Goal: Task Accomplishment & Management: Use online tool/utility

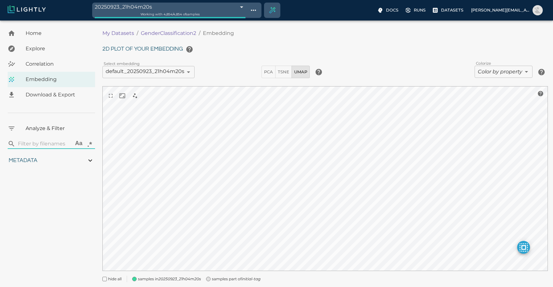
click at [32, 7] on img at bounding box center [27, 9] width 38 height 8
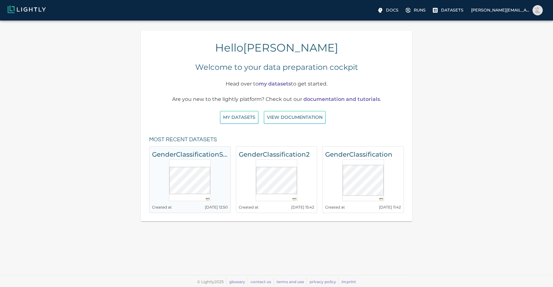
click at [191, 155] on h6 "GenderClassificationSampled" at bounding box center [190, 154] width 76 height 10
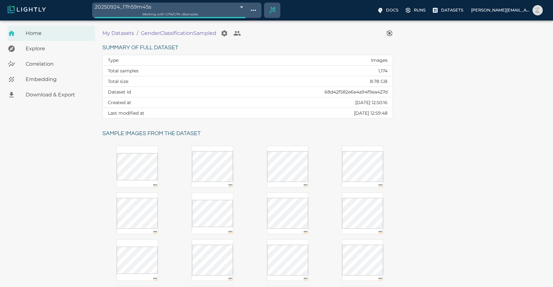
click at [33, 80] on span "Embedding" at bounding box center [58, 80] width 64 height 8
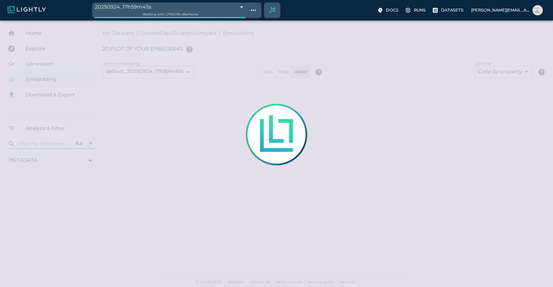
type input "1.32450946519282"
type input "7.52250946519282"
type input "8.0729513168335"
type input "76.0409513168335"
type input "1.33333333333333"
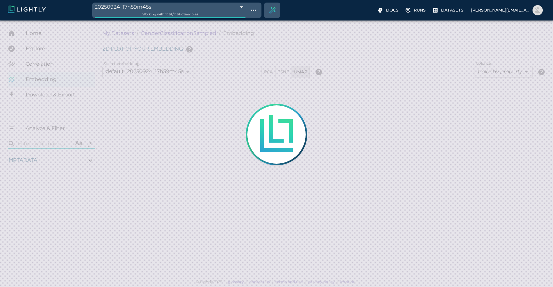
type input "1.49933333333333"
type input "1.32450946519282"
type input "7.52250946519282"
type input "8.0729513168335"
type input "76.0409513168335"
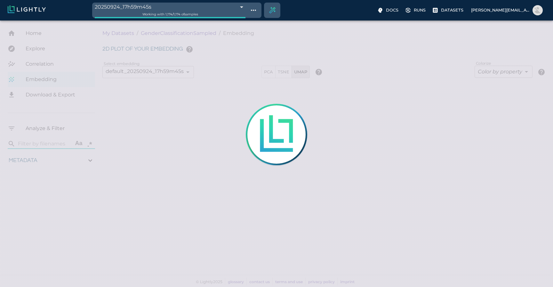
type input "1.33333333333333"
type input "1.49933333333333"
type input "1.32450946519282"
type input "7.52250946519282"
type input "8.0729513168335"
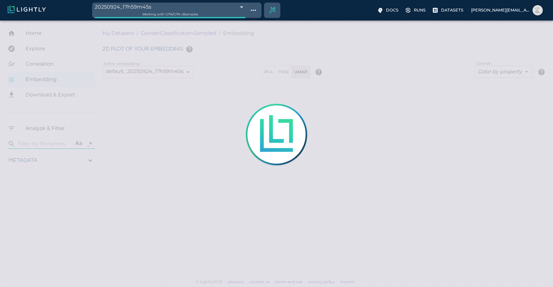
type input "76.0409513168335"
type input "1.33333333333333"
type input "1.49933333333333"
type input "1.32450946519282"
type input "7.52250946519282"
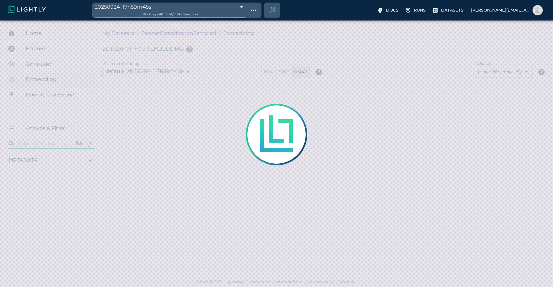
type input "8.0729513168335"
type input "76.0409513168335"
type input "1.33333333333333"
type input "1.49933333333333"
type input "1.32450946519282"
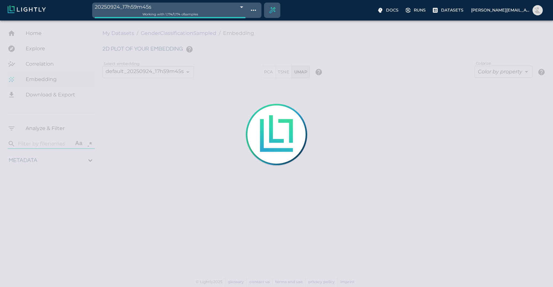
type input "7.52250946519282"
type input "8.0729513168335"
type input "76.0409513168335"
type input "1.33333333333333"
type input "1.49933333333333"
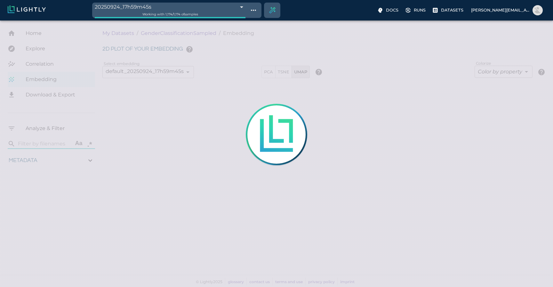
type input "1.32450946519282"
type input "7.52250946519282"
type input "8.0729513168335"
type input "76.0409513168335"
type input "1.33333333333333"
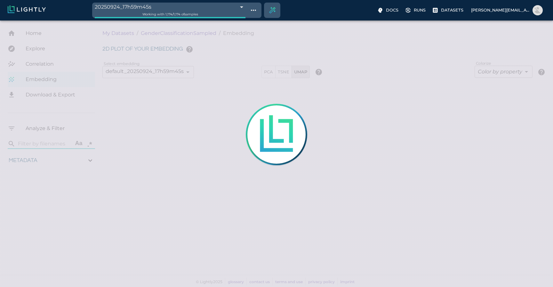
type input "1.49933333333333"
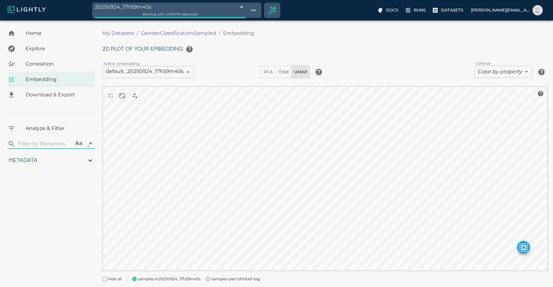
click at [271, 5] on button "Create selection" at bounding box center [272, 10] width 15 height 15
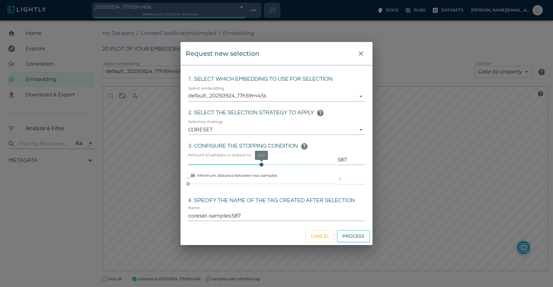
type input "584"
type input "coreset-samples:584"
type input "566"
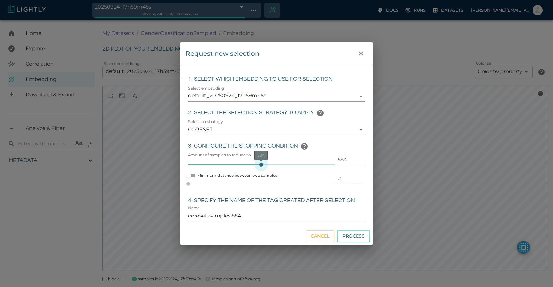
type input "coreset-samples:566"
type input "551"
type input "coreset-samples:551"
type input "530"
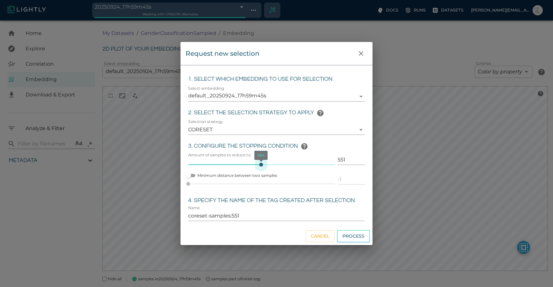
type input "530"
type input "coreset-samples:530"
type input "505"
type input "coreset-samples:505"
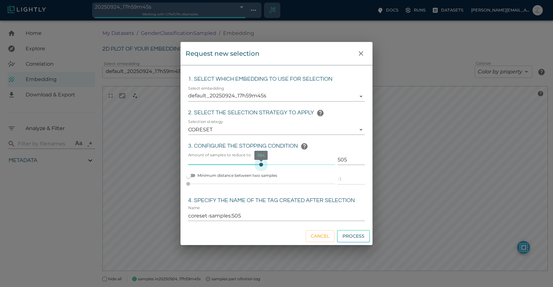
type input "449"
type input "coreset-samples:449"
type input "426"
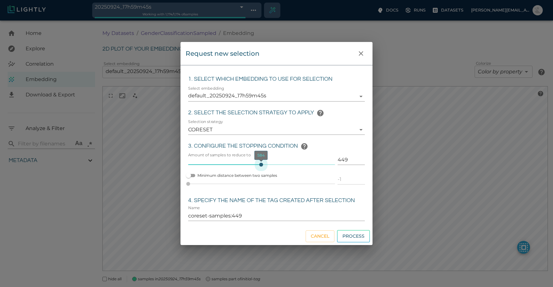
type input "coreset-samples:426"
type input "403"
type input "coreset-samples:403"
type input "379"
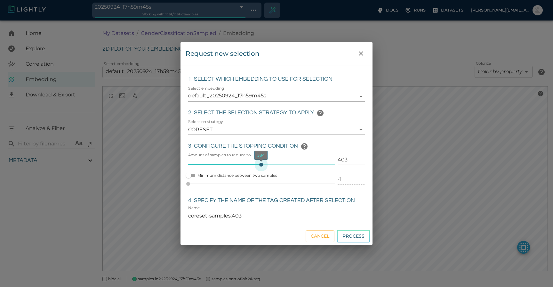
type input "379"
type input "coreset-samples:379"
type input "364"
type input "coreset-samples:364"
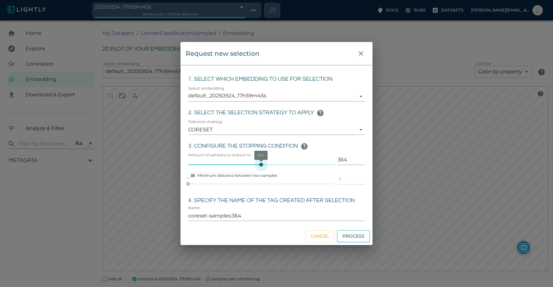
type input "351"
type input "coreset-samples:351"
type input "339"
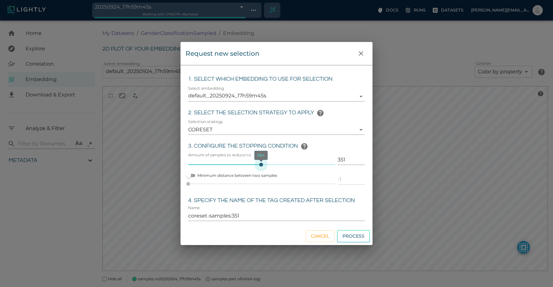
type input "coreset-samples:339"
type input "328"
type input "coreset-samples:328"
type input "321"
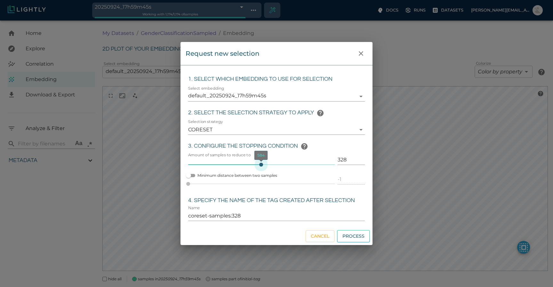
type input "321"
type input "coreset-samples:321"
type input "316"
type input "coreset-samples:316"
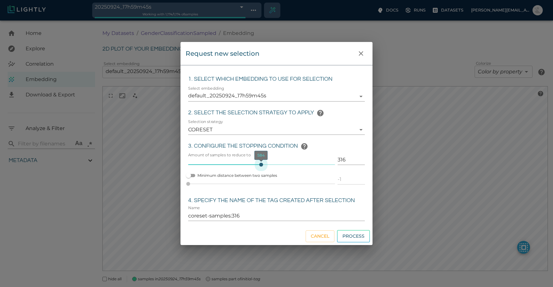
type input "313"
type input "coreset-samples:313"
type input "310"
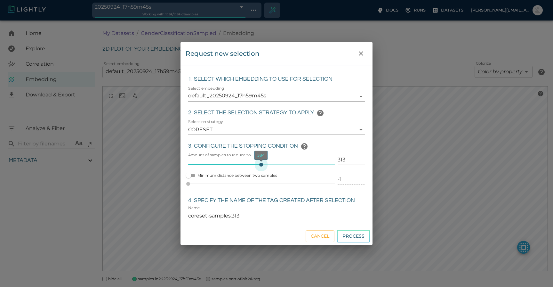
type input "coreset-samples:310"
type input "308"
type input "coreset-samples:308"
type input "305"
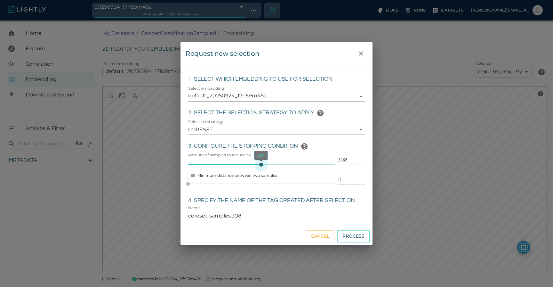
type input "305"
type input "coreset-samples:305"
type input "303"
type input "coreset-samples:303"
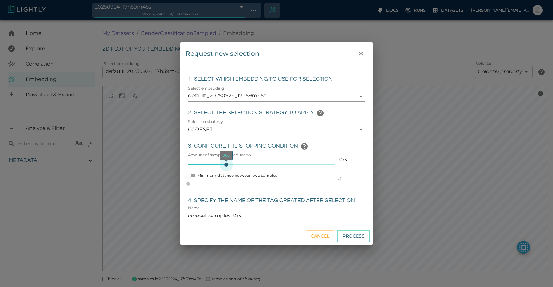
type input "300"
type input "coreset-samples:300"
type input "298"
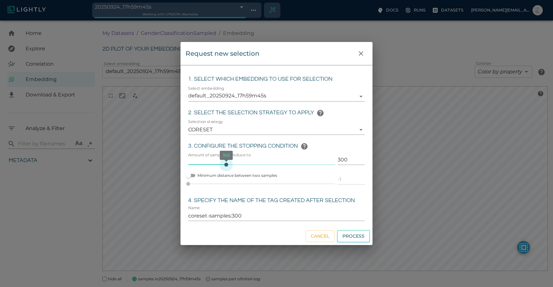
type input "coreset-samples:298"
type input "293"
type input "coreset-samples:293"
type input "287"
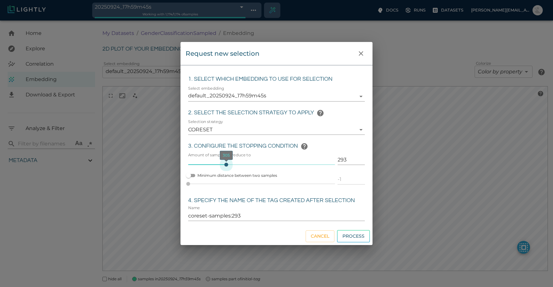
type input "287"
type input "coreset-samples:287"
type input "282"
type input "coreset-samples:282"
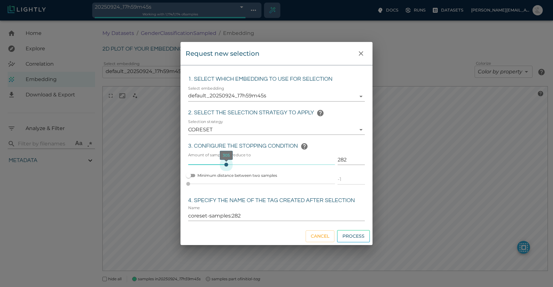
type input "277"
type input "coreset-samples:277"
type input "272"
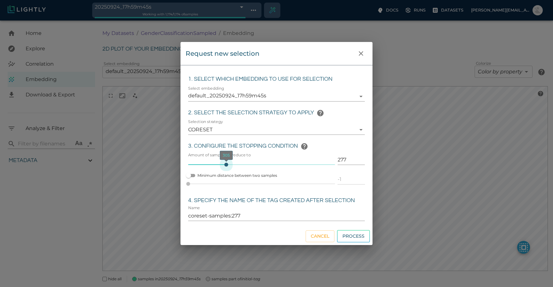
type input "coreset-samples:272"
type input "267"
type input "coreset-samples:267"
type input "259"
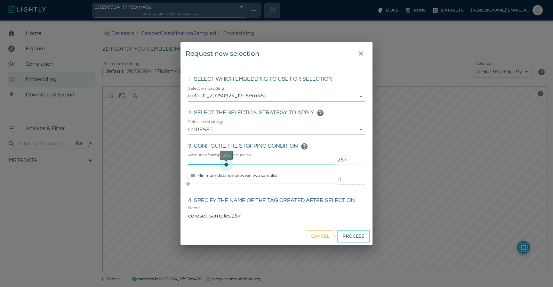
type input "259"
type input "coreset-samples:259"
type input "254"
type input "coreset-samples:254"
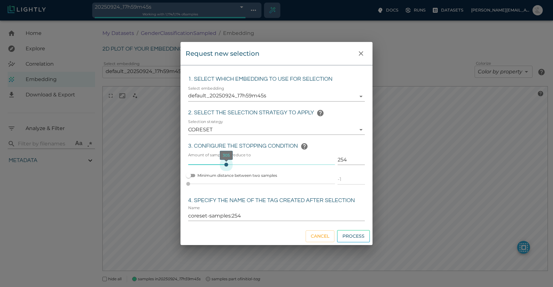
type input "247"
type input "coreset-samples:247"
type input "244"
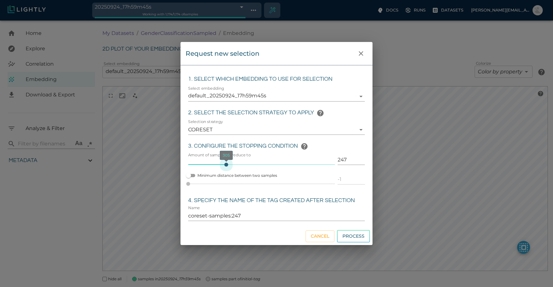
type input "coreset-samples:244"
type input "239"
type input "coreset-samples:239"
type input "236"
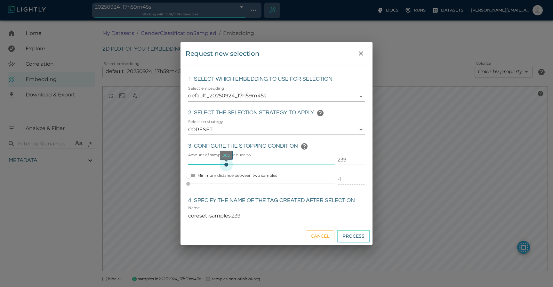
type input "236"
type input "coreset-samples:236"
type input "234"
type input "coreset-samples:234"
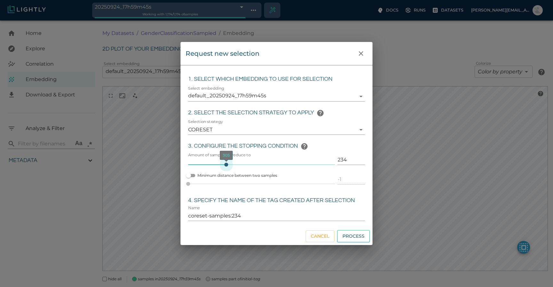
type input "231"
type input "coreset-samples:231"
type input "229"
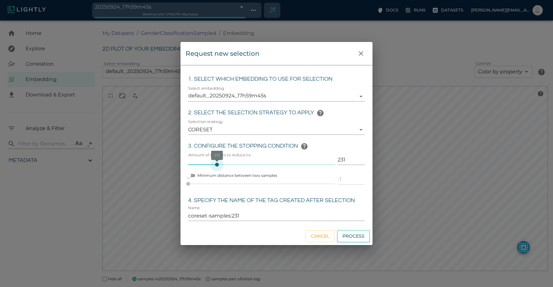
type input "coreset-samples:229"
type input "226"
type input "coreset-samples:226"
type input "223"
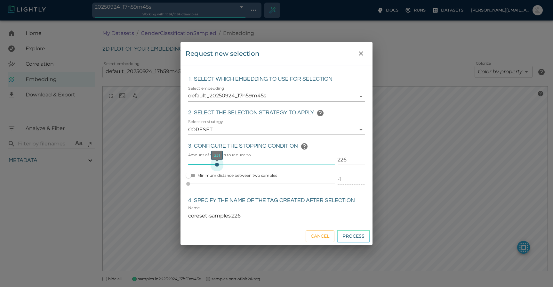
type input "223"
type input "coreset-samples:223"
type input "221"
type input "coreset-samples:221"
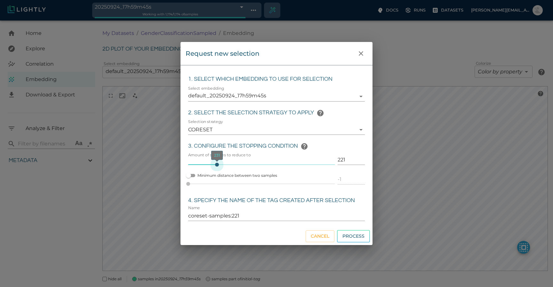
type input "218"
type input "coreset-samples:218"
type input "216"
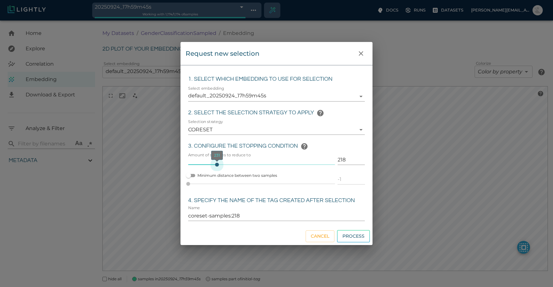
type input "coreset-samples:216"
type input "213"
type input "coreset-samples:213"
type input "211"
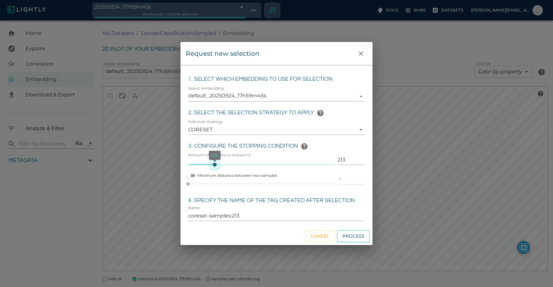
type input "211"
type input "coreset-samples:211"
type input "208"
type input "coreset-samples:208"
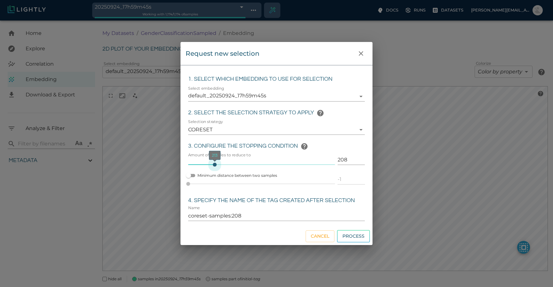
type input "206"
type input "coreset-samples:206"
type input "203"
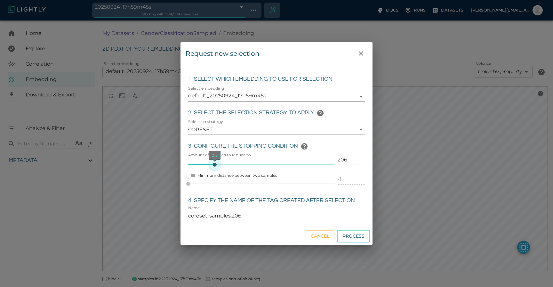
type input "coreset-samples:203"
type input "200"
type input "coreset-samples:200"
type input "198"
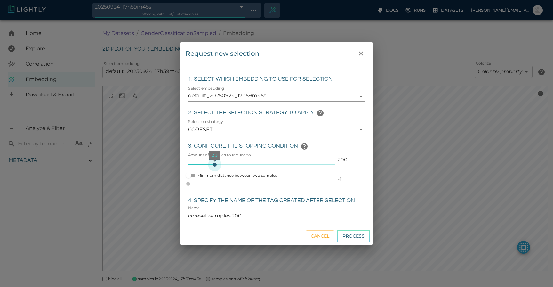
type input "198"
type input "coreset-samples:198"
type input "195"
type input "coreset-samples:195"
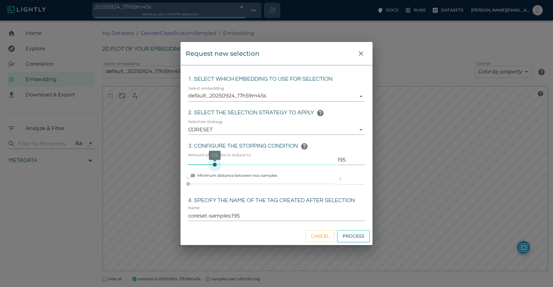
type input "193"
type input "coreset-samples:193"
type input "190"
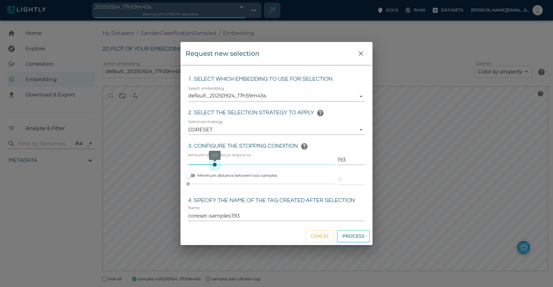
type input "coreset-samples:190"
type input "188"
type input "coreset-samples:188"
type input "185"
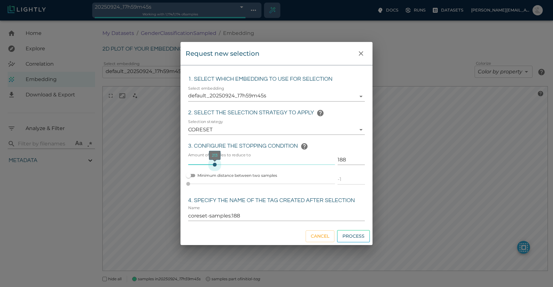
type input "185"
type input "coreset-samples:185"
type input "183"
drag, startPoint x: 261, startPoint y: 165, endPoint x: 213, endPoint y: 171, distance: 48.4
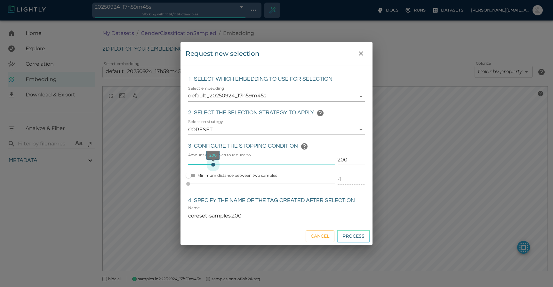
click at [213, 166] on span "200" at bounding box center [213, 165] width 4 height 4
click at [351, 237] on button "Process" at bounding box center [353, 236] width 33 height 12
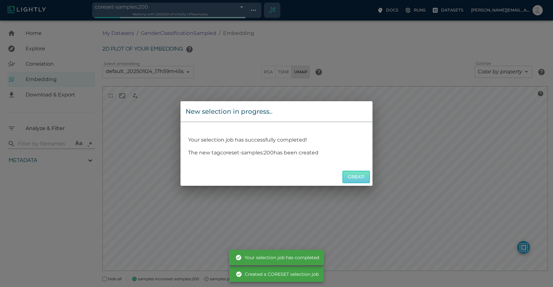
click at [357, 179] on button "Great!" at bounding box center [356, 177] width 28 height 12
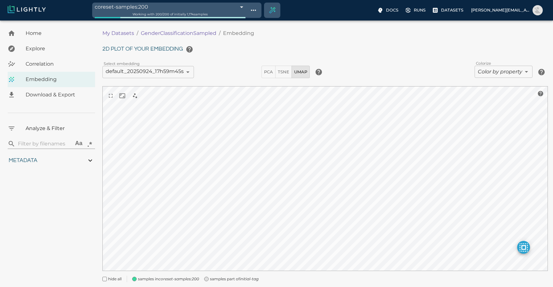
click at [62, 50] on span "Explore" at bounding box center [58, 49] width 64 height 8
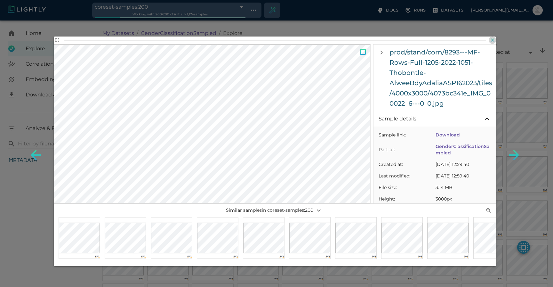
click at [492, 41] on icon "button" at bounding box center [492, 40] width 6 height 6
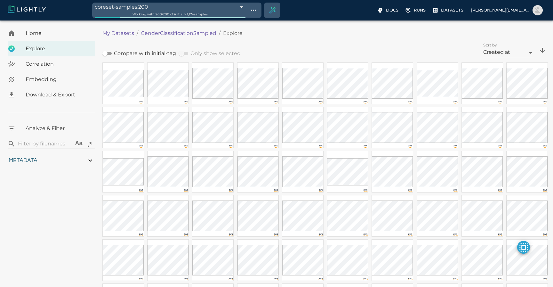
click at [64, 95] on span "Download & Export" at bounding box center [58, 95] width 64 height 8
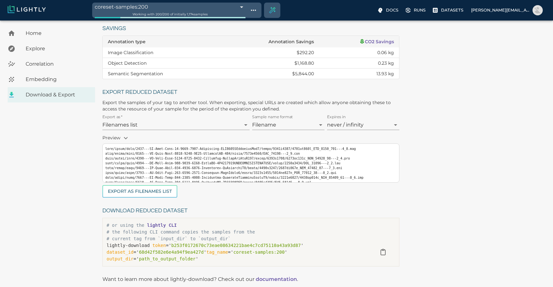
scroll to position [90, 0]
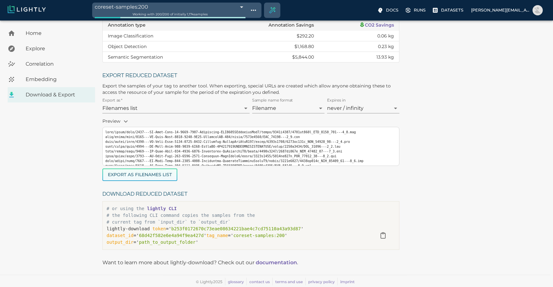
click at [138, 173] on button "Export as Filenames list" at bounding box center [139, 174] width 75 height 12
